Goal: Task Accomplishment & Management: Complete application form

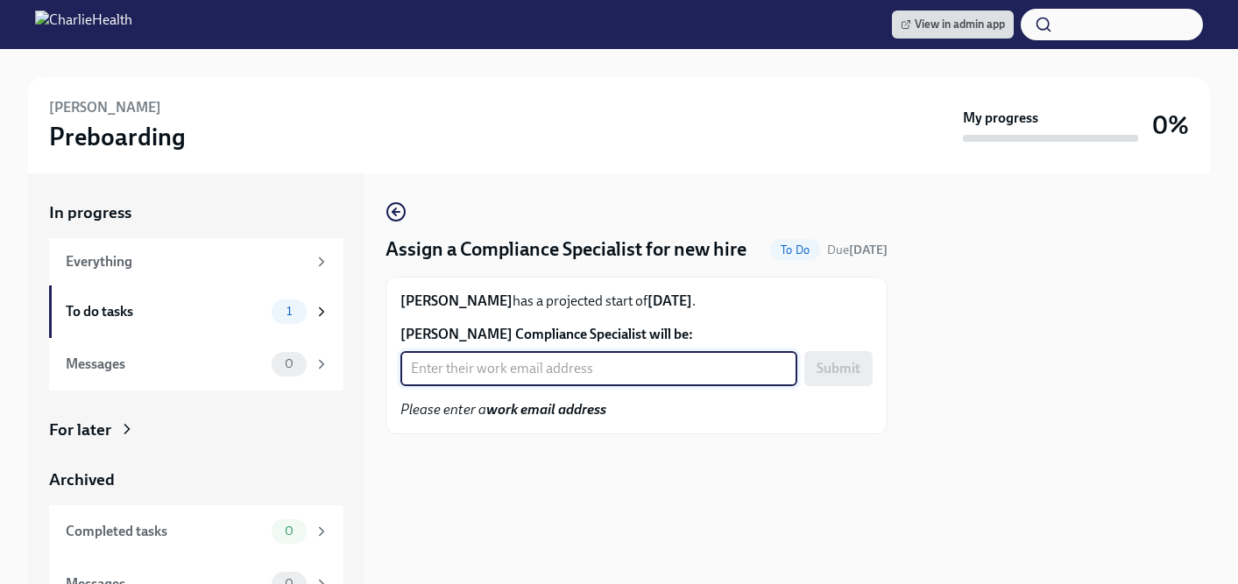
click at [549, 386] on input "[PERSON_NAME] Compliance Specialist will be:" at bounding box center [598, 368] width 397 height 35
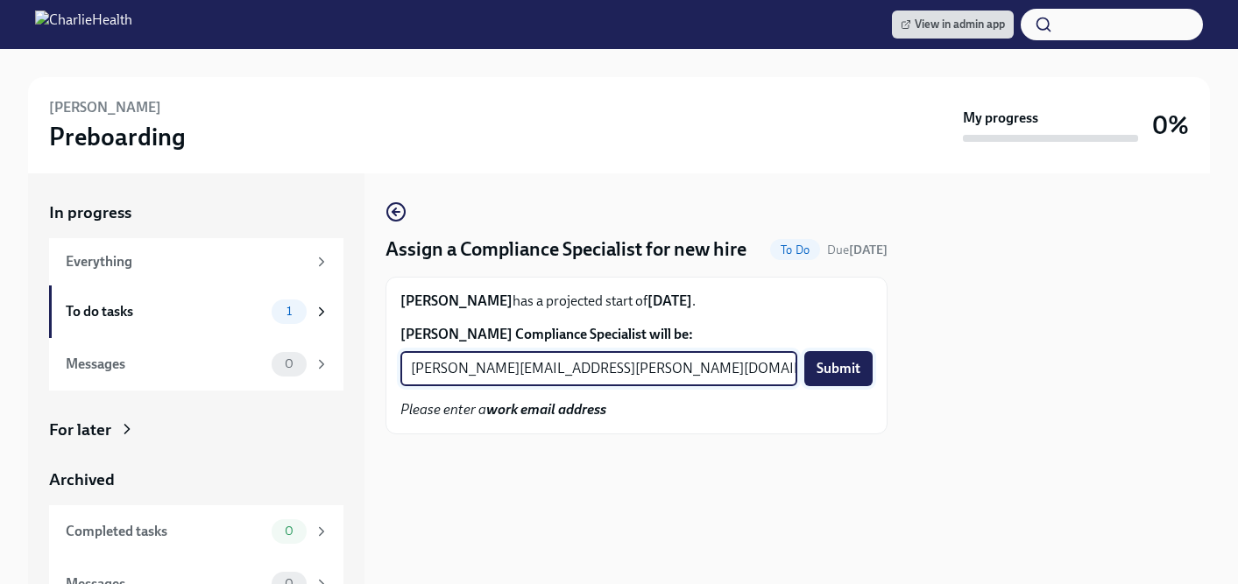
type input "[PERSON_NAME][EMAIL_ADDRESS][PERSON_NAME][DOMAIN_NAME]"
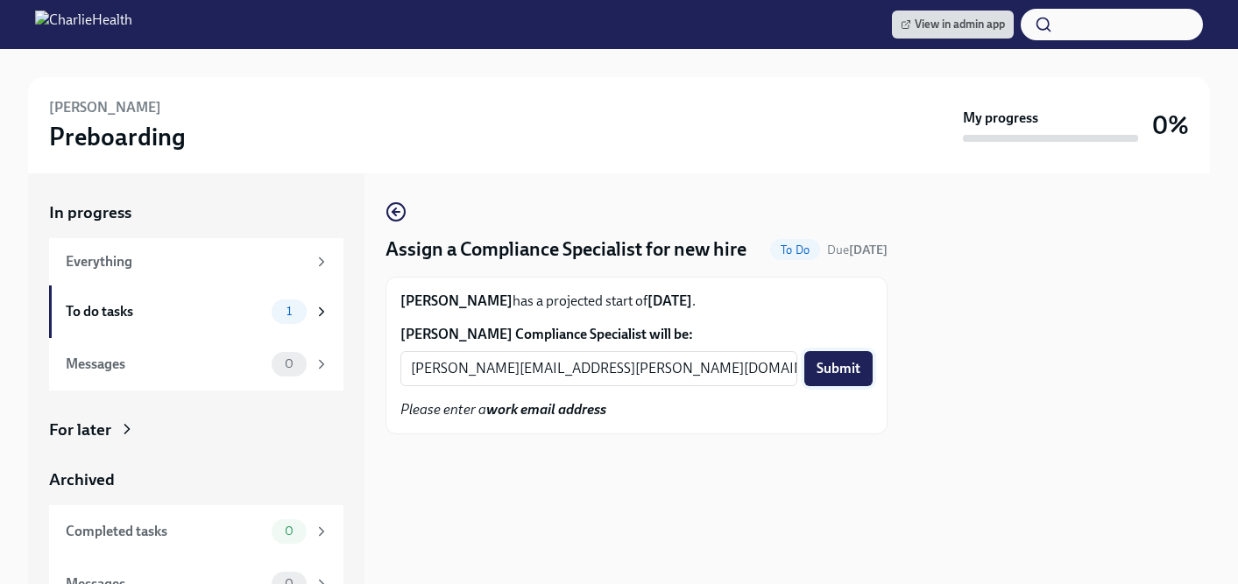
click at [831, 378] on span "Submit" at bounding box center [839, 369] width 44 height 18
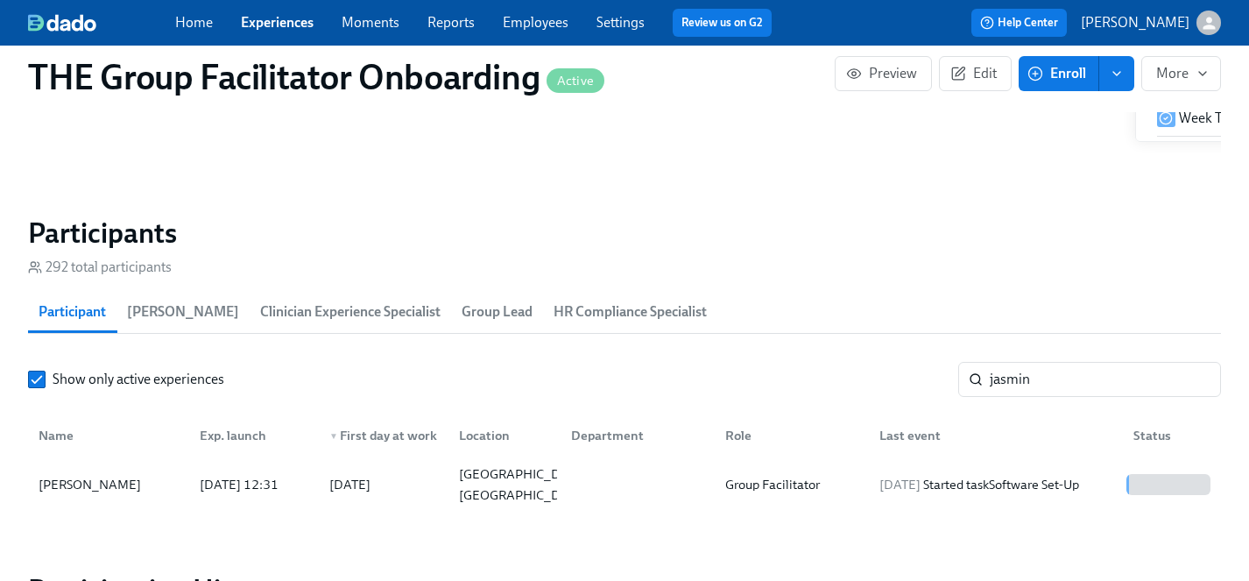
scroll to position [0, 24539]
click at [521, 24] on link "Employees" at bounding box center [536, 22] width 66 height 17
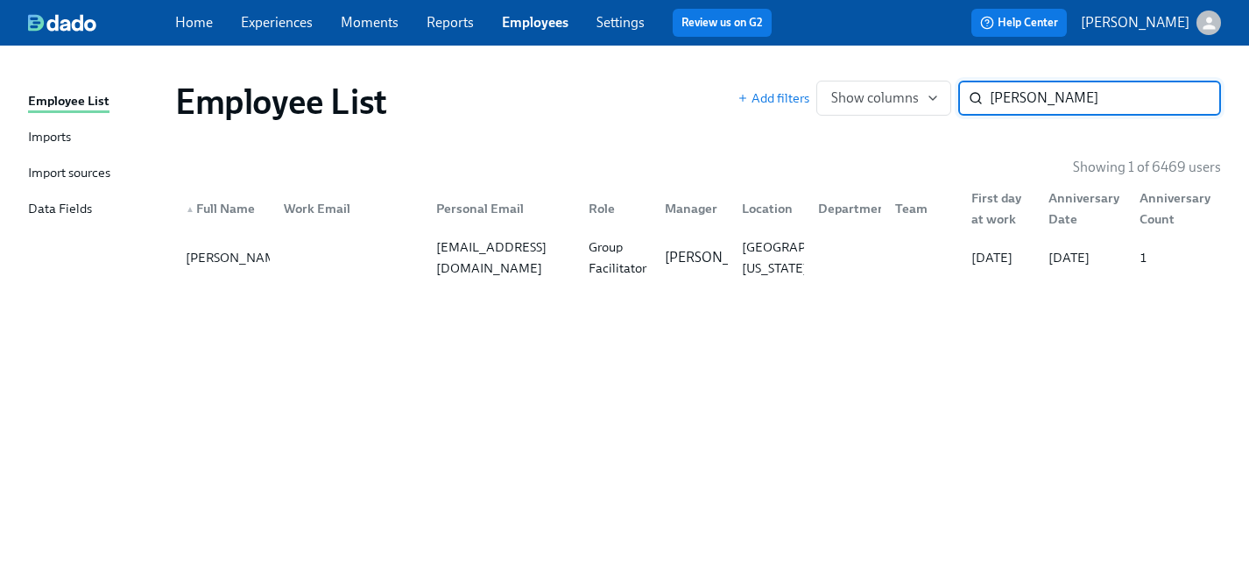
type input "malika j"
click at [261, 33] on div "Home Experiences Moments Reports Employees Settings Review us on G2" at bounding box center [480, 23] width 611 height 28
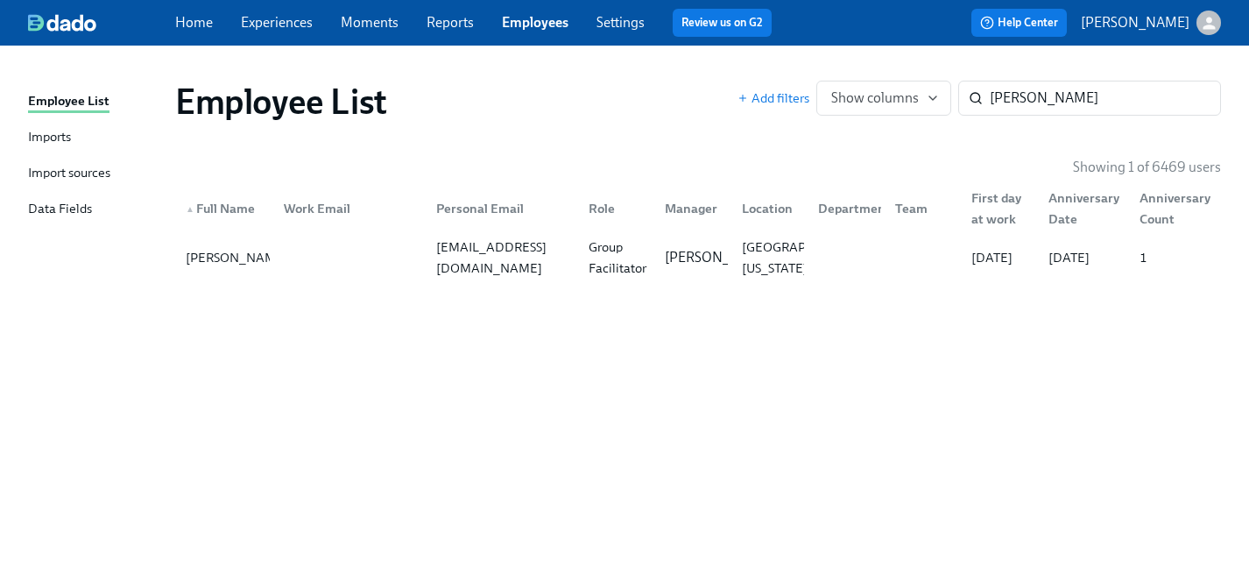
click at [261, 25] on link "Experiences" at bounding box center [277, 22] width 72 height 17
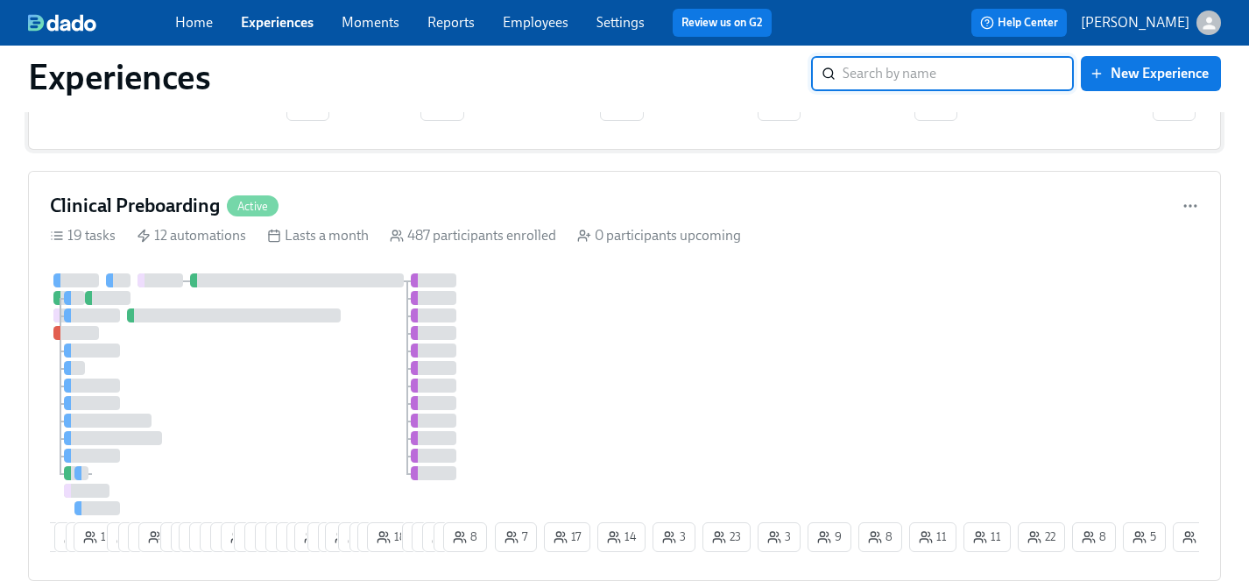
scroll to position [596, 0]
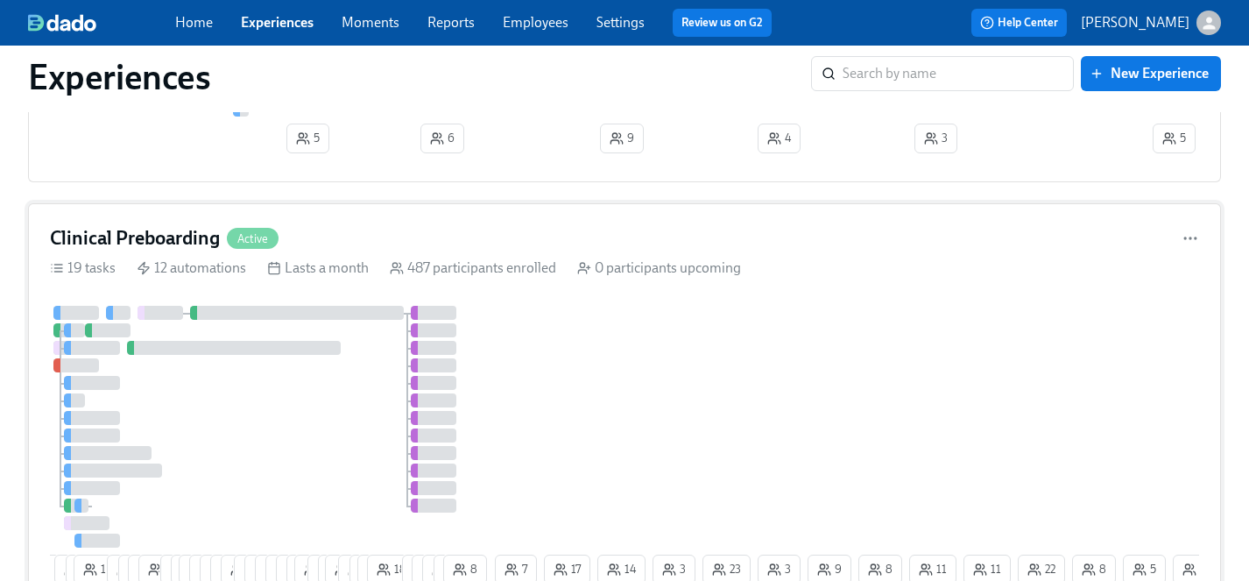
click at [335, 424] on div at bounding box center [271, 427] width 442 height 242
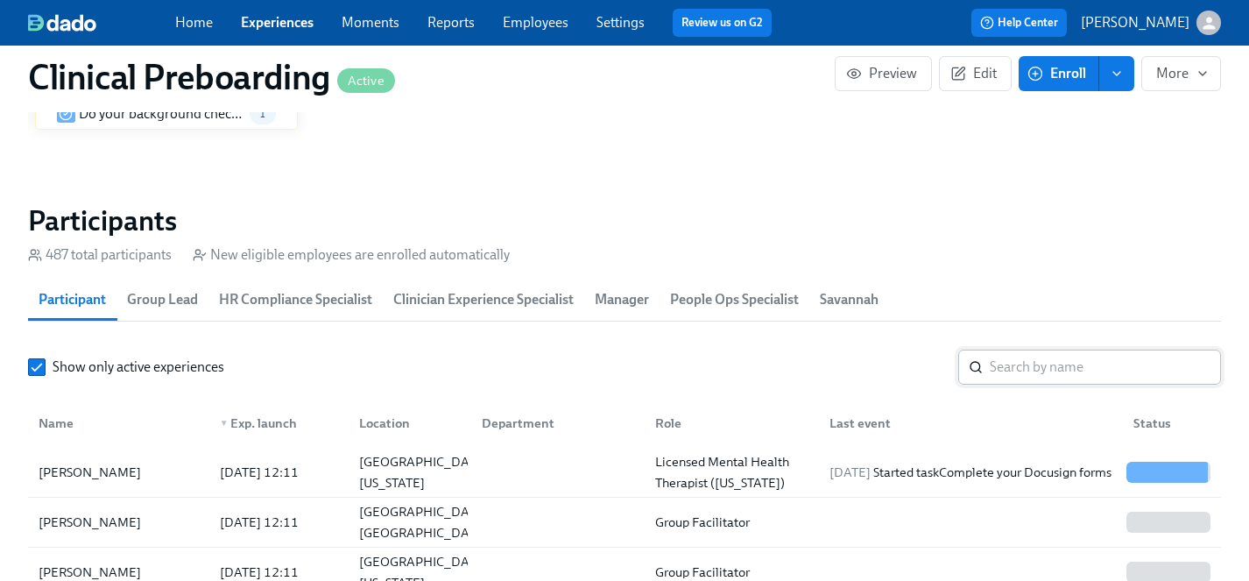
scroll to position [1833, 0]
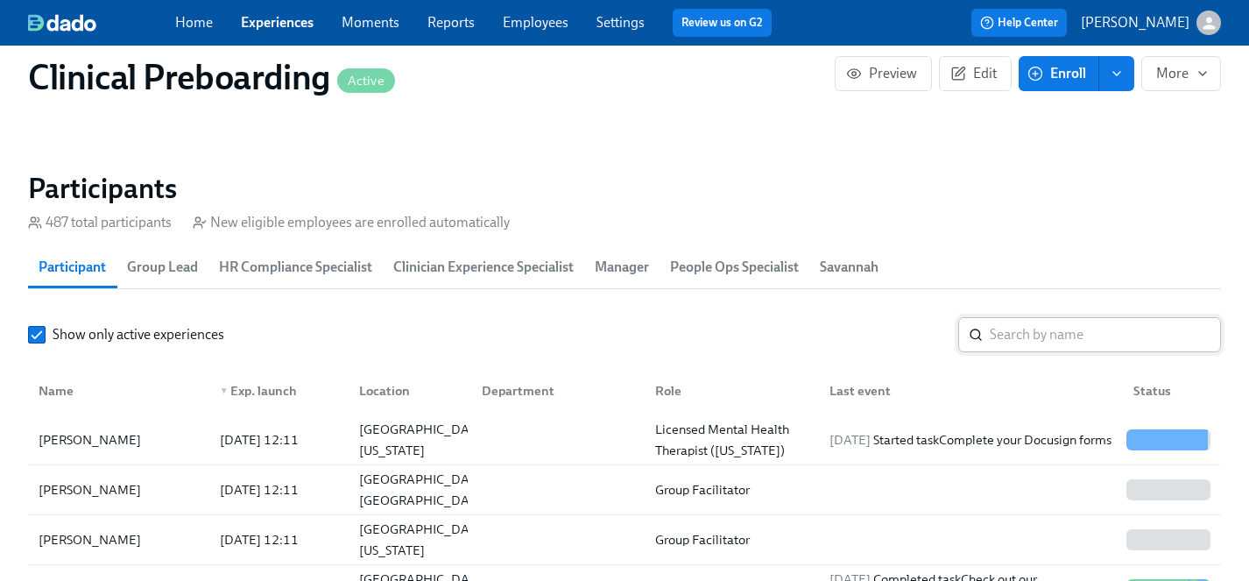
click at [1010, 330] on input "search" at bounding box center [1105, 334] width 231 height 35
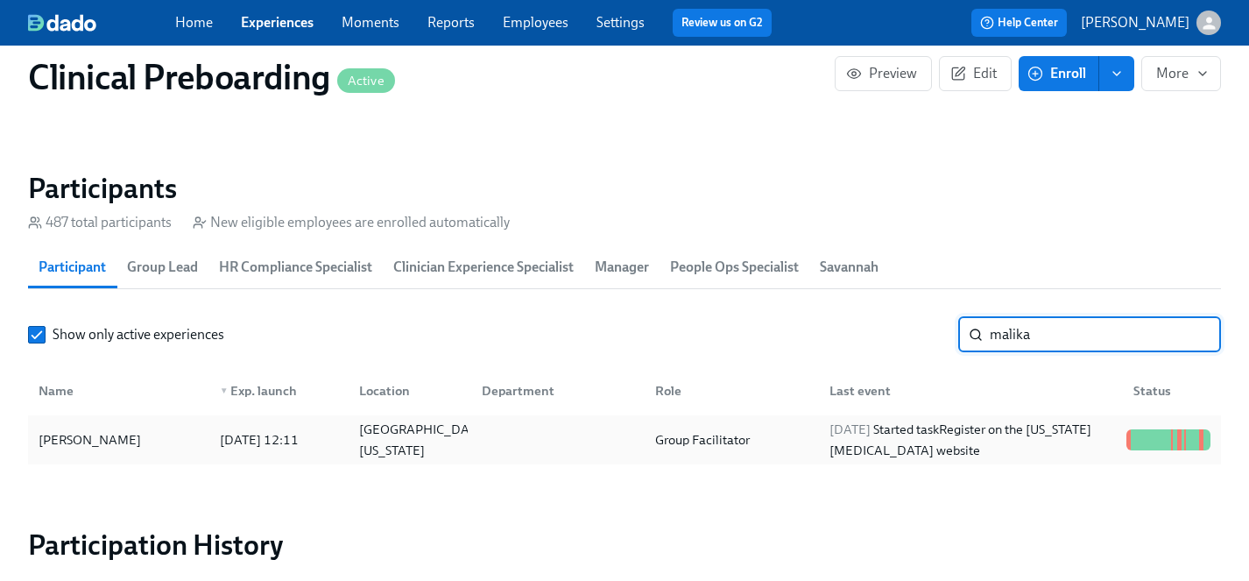
type input "malika"
click at [79, 438] on div "Malika Jones" at bounding box center [90, 439] width 117 height 21
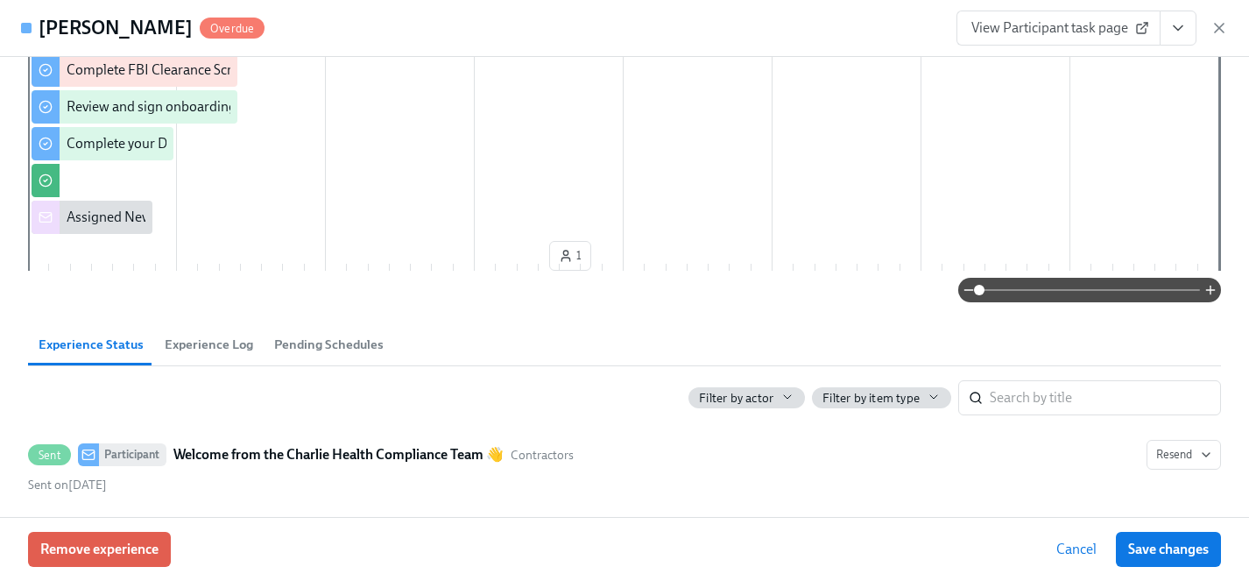
scroll to position [648, 0]
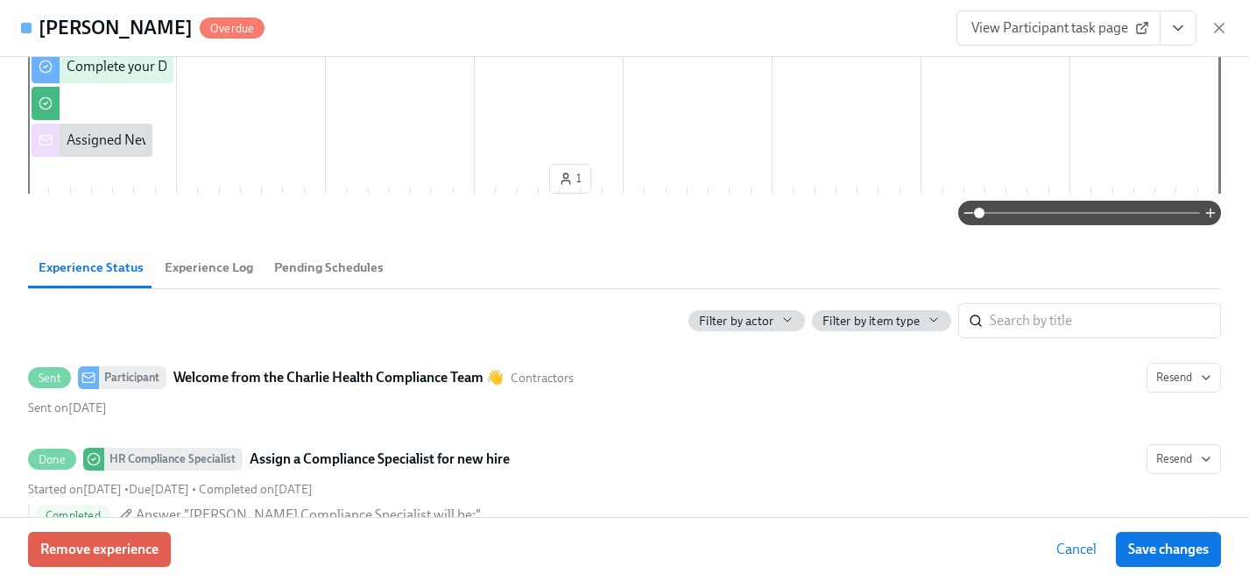
click at [212, 260] on span "Experience Log" at bounding box center [209, 268] width 88 height 20
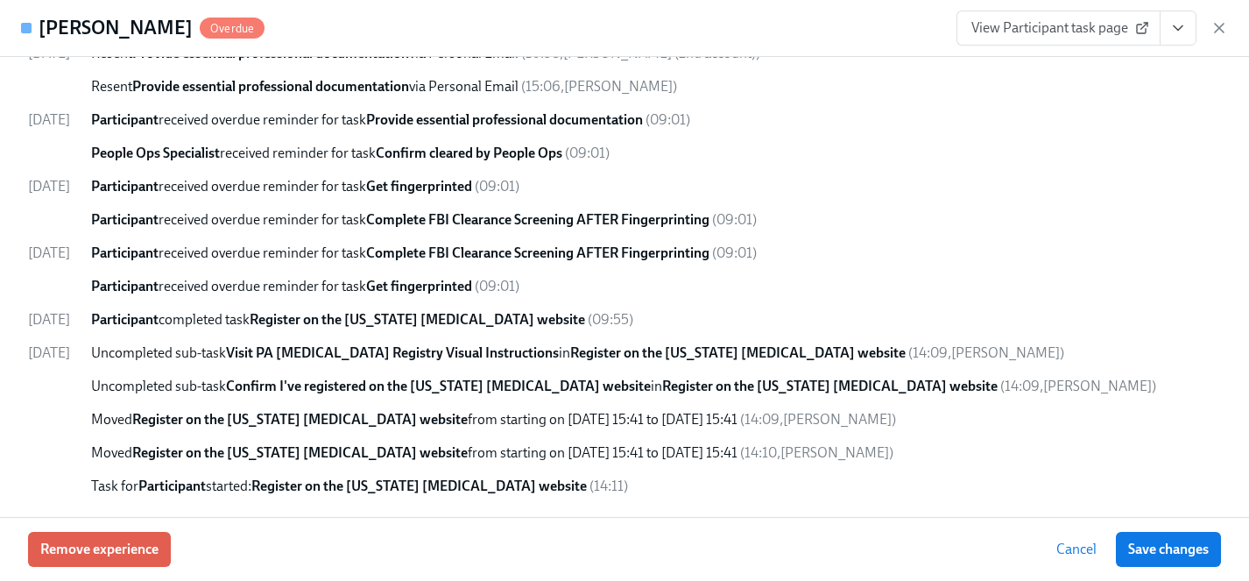
scroll to position [0, 22601]
click at [123, 552] on span "Remove experience" at bounding box center [99, 550] width 118 height 18
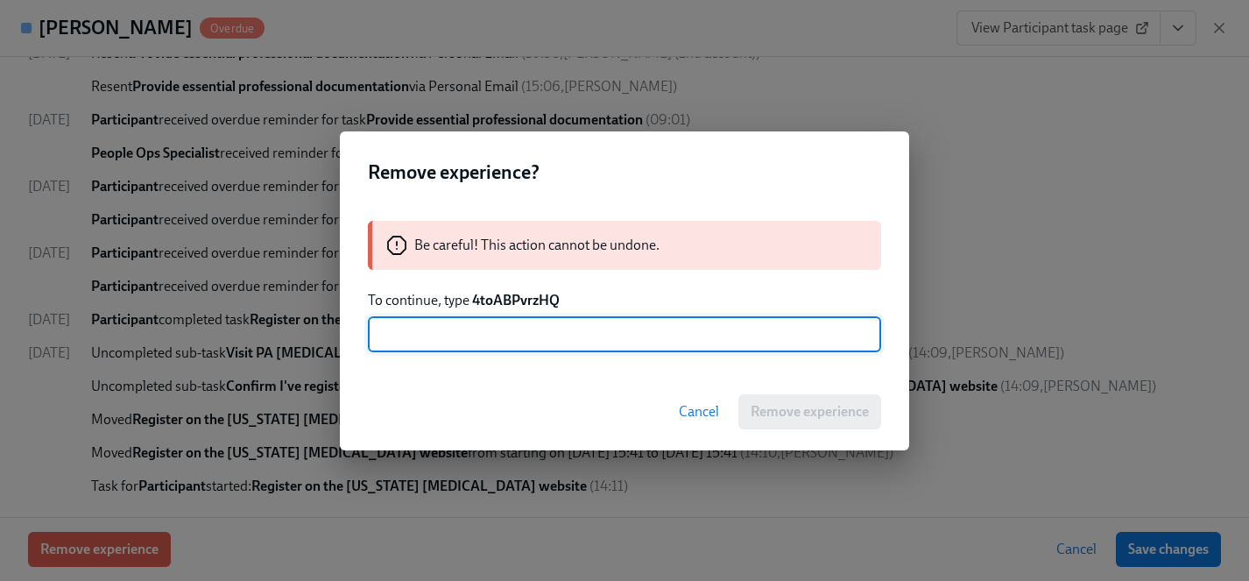
click at [120, 544] on div "Remove experience? Be careful! This action cannot be undone. To continue, type …" at bounding box center [624, 290] width 1249 height 581
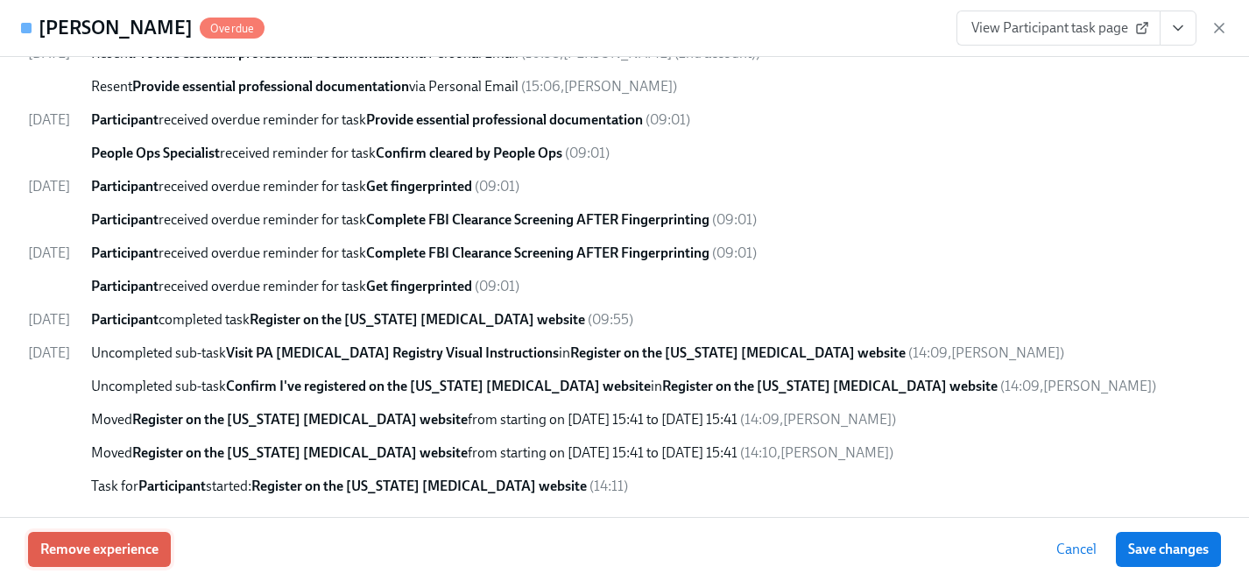
click at [129, 552] on span "Remove experience" at bounding box center [99, 550] width 118 height 18
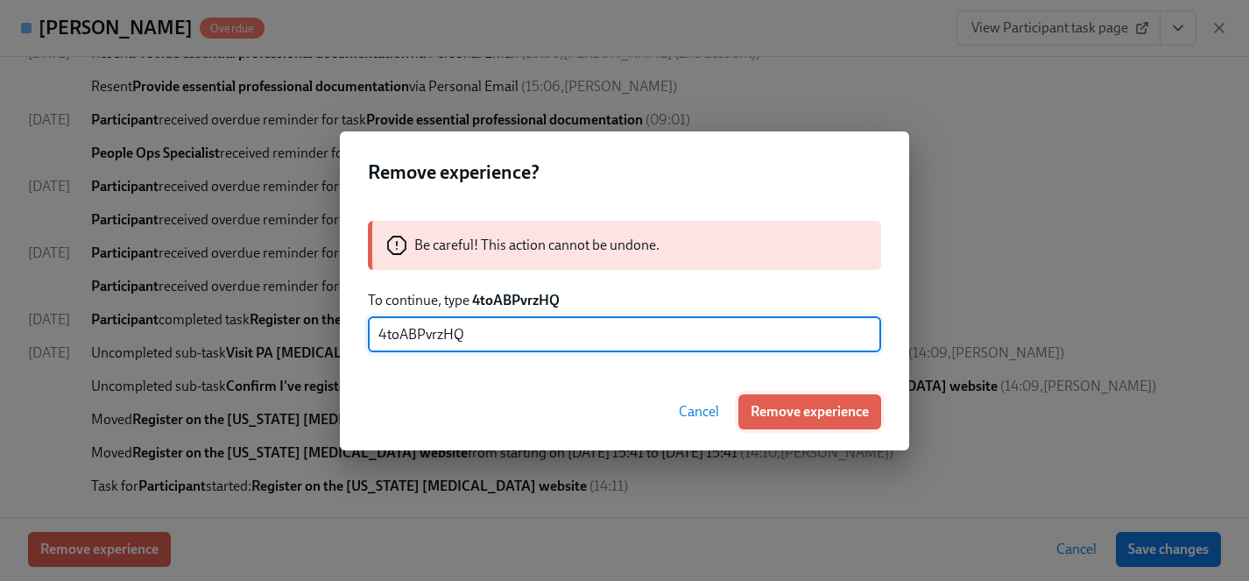
type input "4toABPvrzHQ"
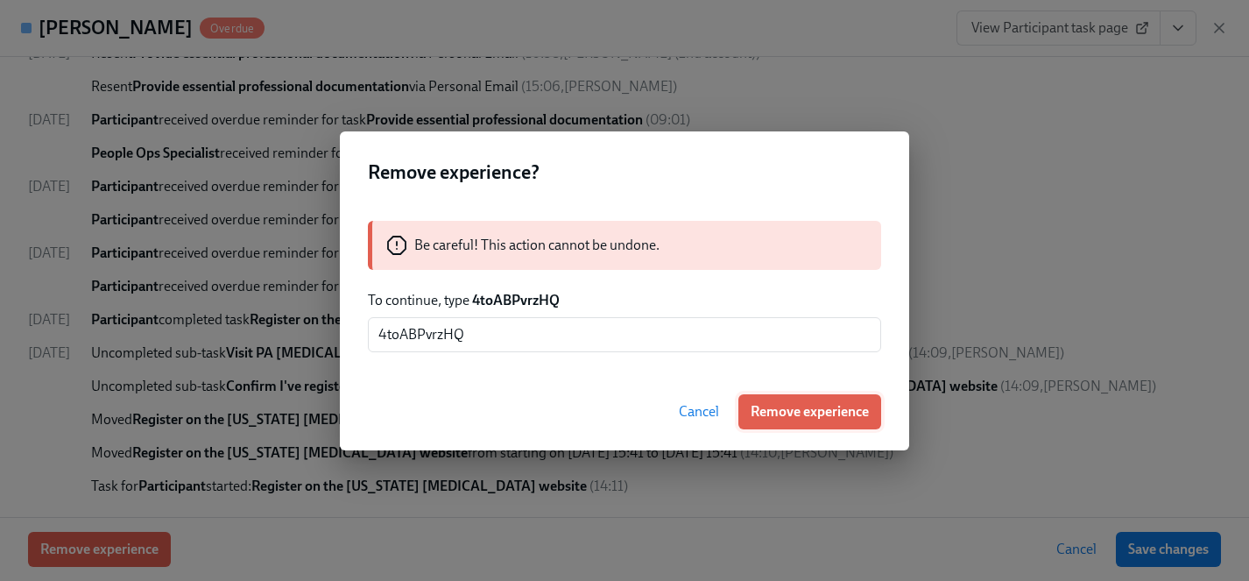
click at [826, 409] on span "Remove experience" at bounding box center [810, 412] width 118 height 18
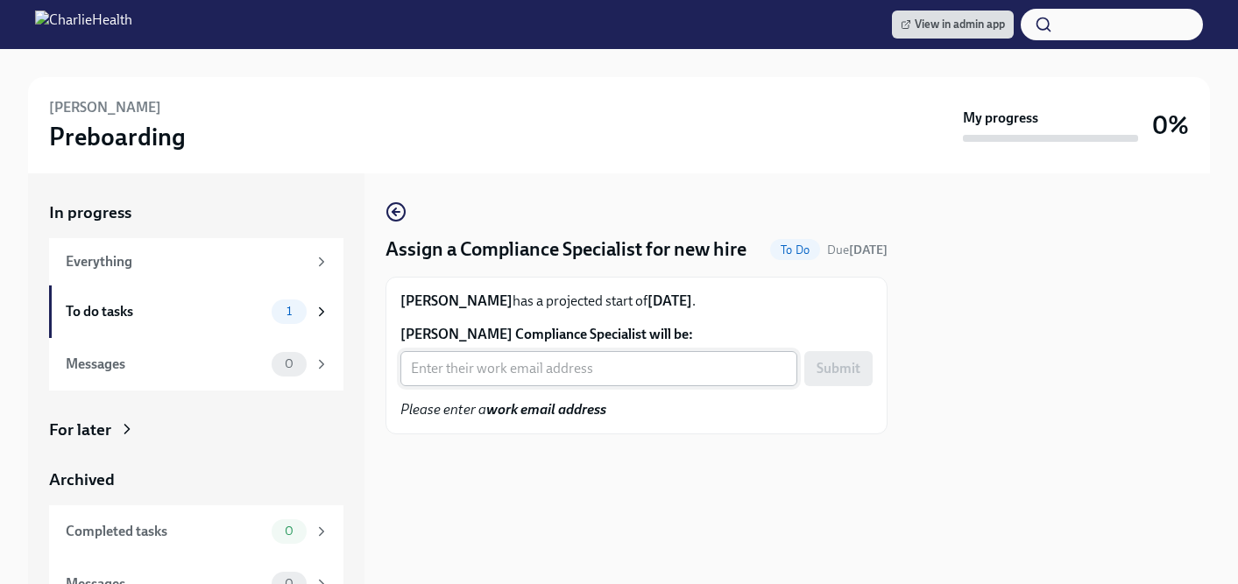
click at [482, 386] on input "Nicole Clark's Compliance Specialist will be:" at bounding box center [598, 368] width 397 height 35
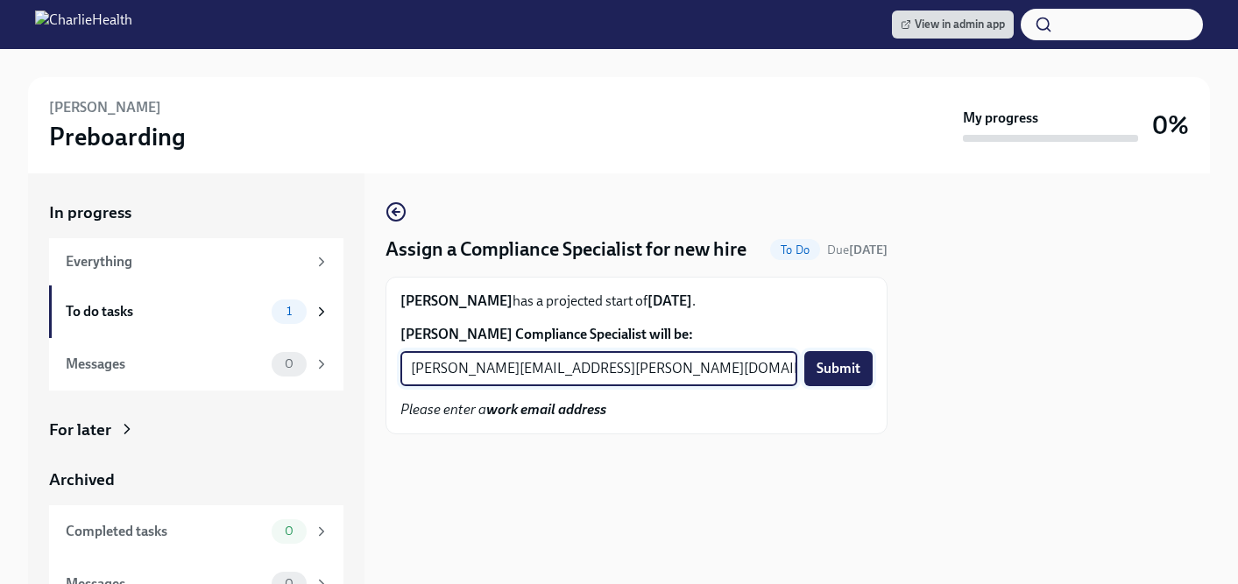
type input "jessica.barrett@charliehealth.com"
click at [831, 378] on span "Submit" at bounding box center [839, 369] width 44 height 18
